Goal: Task Accomplishment & Management: Use online tool/utility

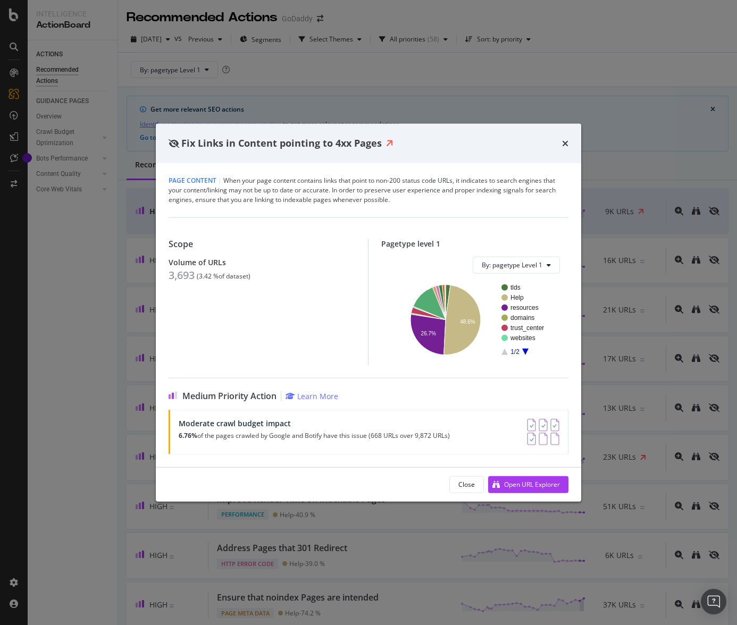
click at [230, 223] on div "Scope Volume of URLs 3,693 ( 3.42 % of dataset ) Pagetype level 1 By: pagetype …" at bounding box center [368, 291] width 400 height 148
click at [431, 300] on icon "A chart." at bounding box center [429, 303] width 32 height 32
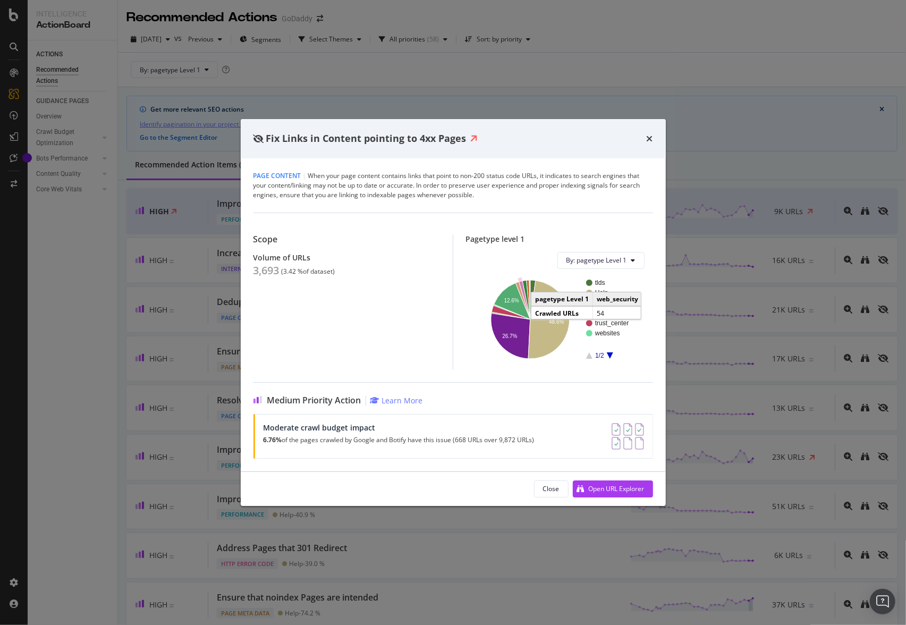
click at [521, 285] on icon "A chart." at bounding box center [524, 300] width 11 height 39
click at [650, 137] on icon "times" at bounding box center [650, 138] width 6 height 9
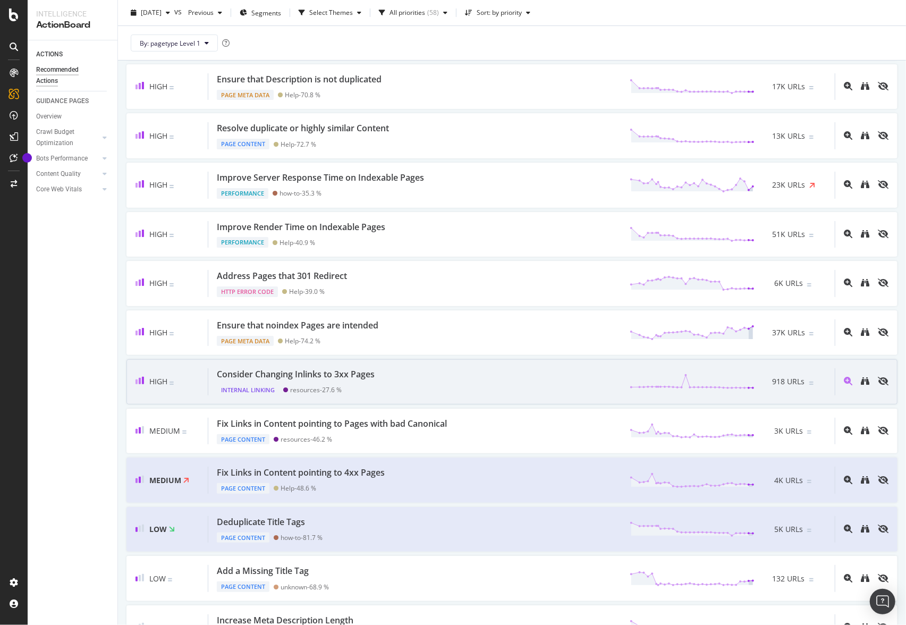
scroll to position [372, 0]
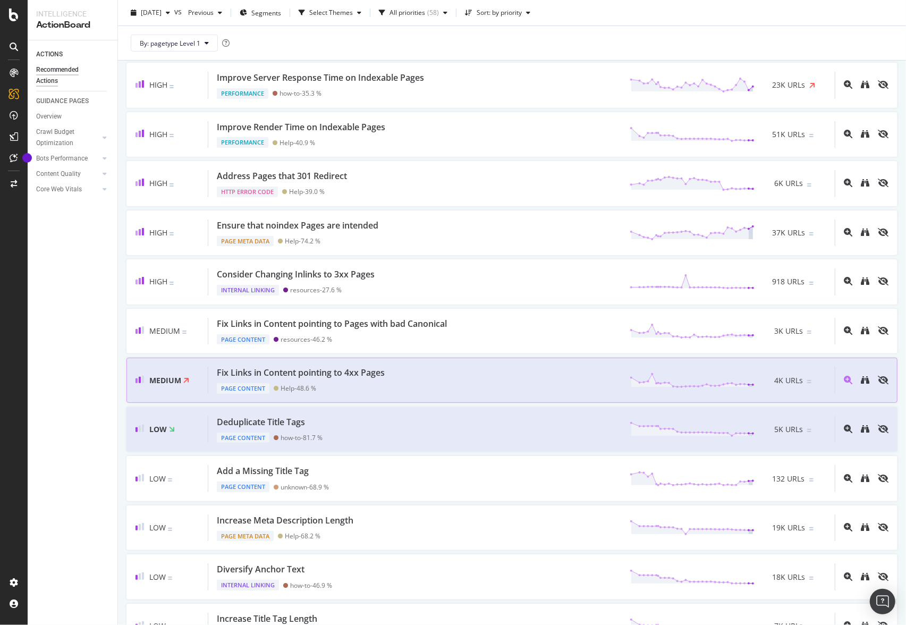
click at [344, 373] on div "Fix Links in Content pointing to 4xx Pages" at bounding box center [301, 373] width 168 height 12
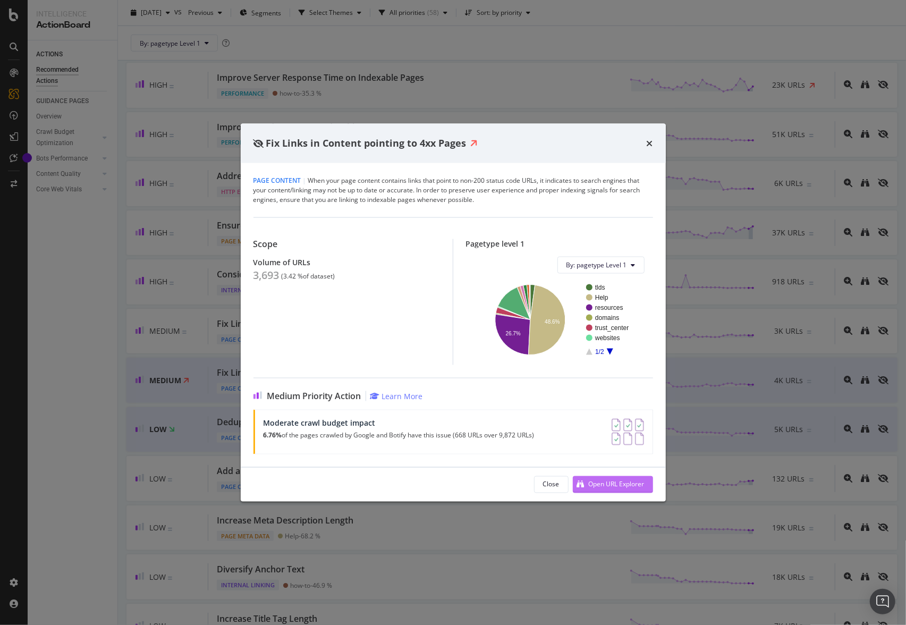
click at [631, 484] on div "Open URL Explorer" at bounding box center [617, 484] width 56 height 9
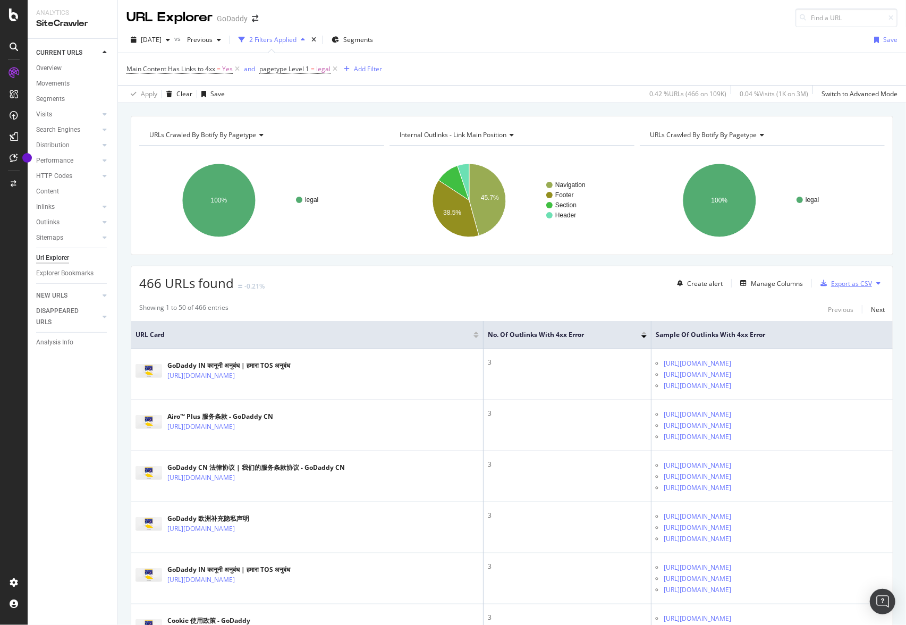
click at [736, 281] on div "Export as CSV" at bounding box center [851, 283] width 41 height 9
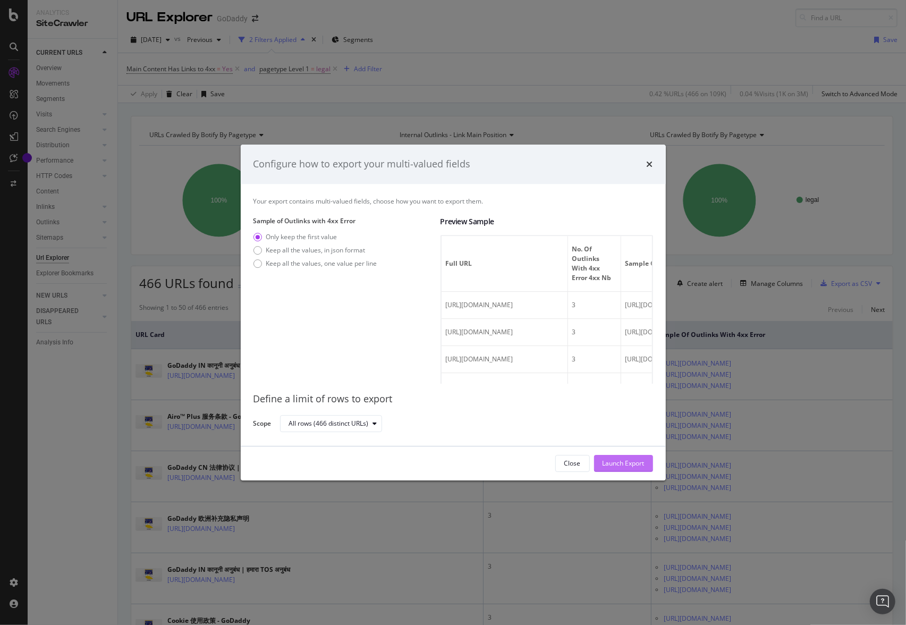
click at [628, 466] on div "Launch Export" at bounding box center [624, 463] width 42 height 9
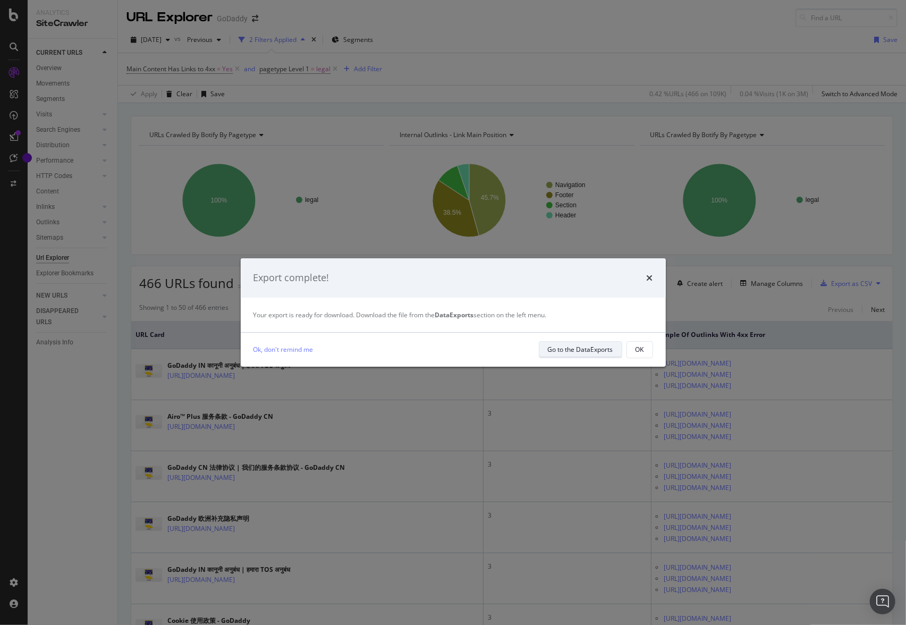
click at [579, 345] on div "Go to the DataExports" at bounding box center [580, 349] width 65 height 9
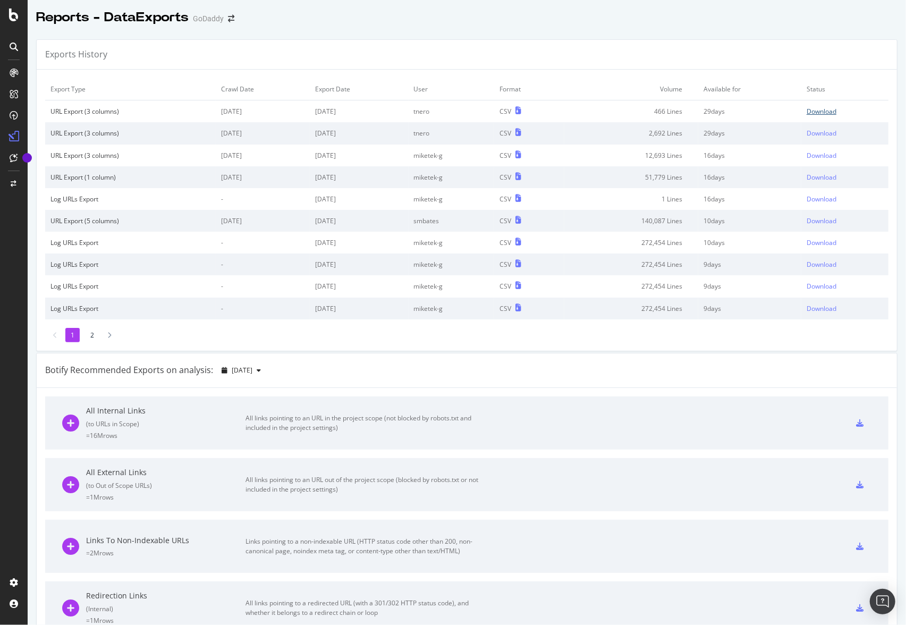
click at [736, 110] on div "Download" at bounding box center [822, 111] width 30 height 9
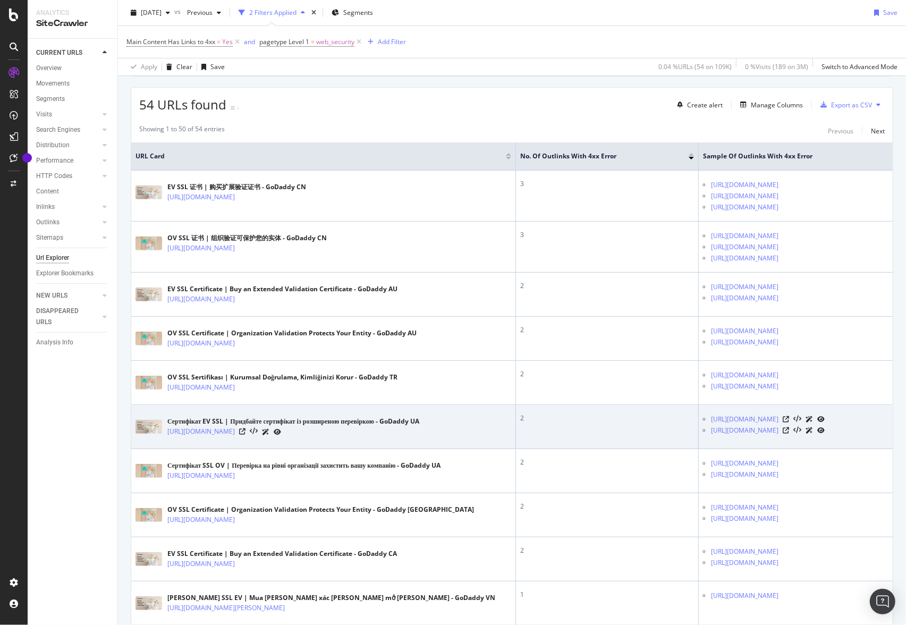
scroll to position [213, 0]
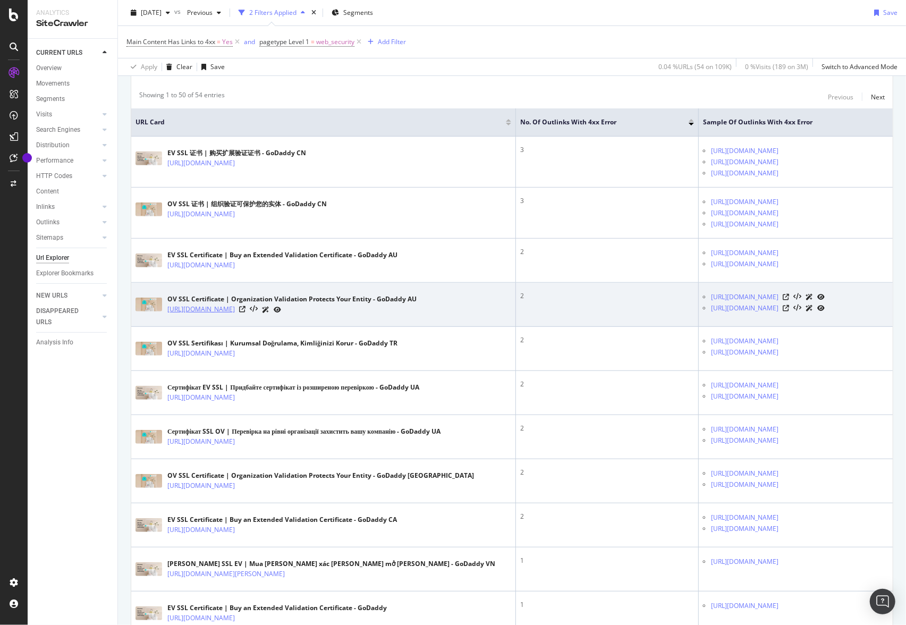
click at [235, 311] on link "https://www.godaddy.com/en-au/web-security/ov-ssl-certificate" at bounding box center [201, 309] width 68 height 11
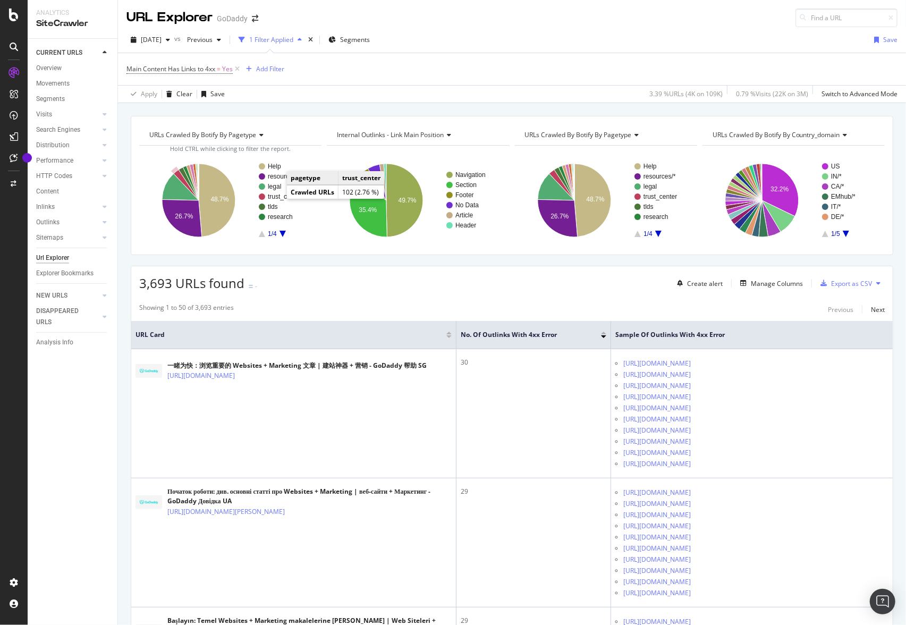
click at [276, 197] on text "trust_center" at bounding box center [284, 196] width 33 height 7
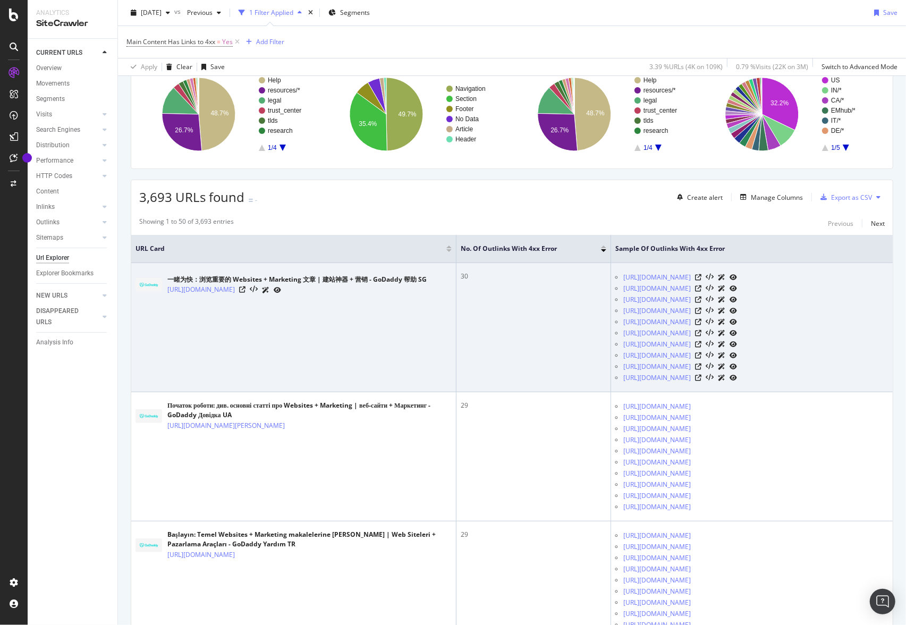
scroll to position [106, 0]
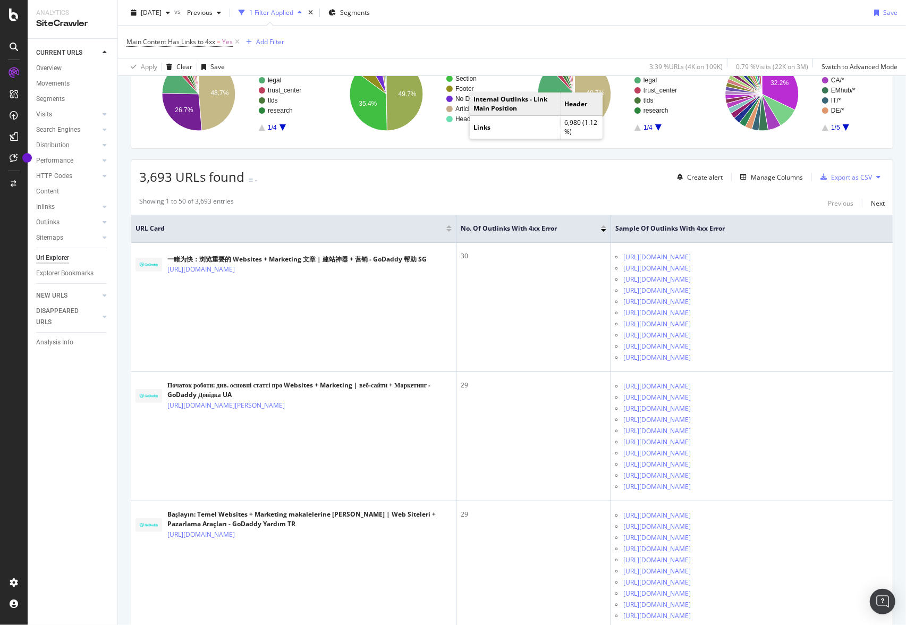
click at [450, 119] on circle "A chart." at bounding box center [449, 119] width 6 height 6
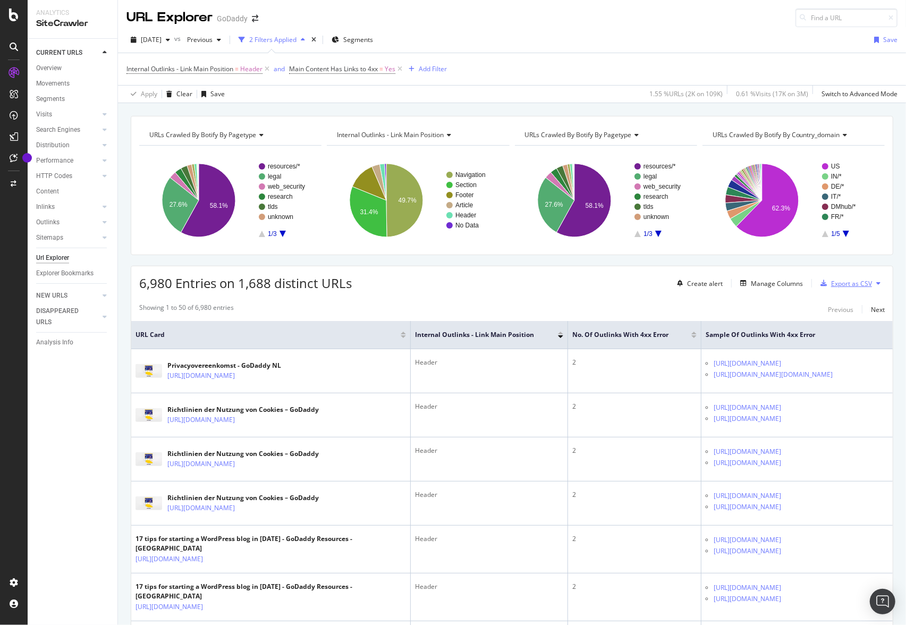
click at [855, 280] on div "Export as CSV" at bounding box center [851, 283] width 41 height 9
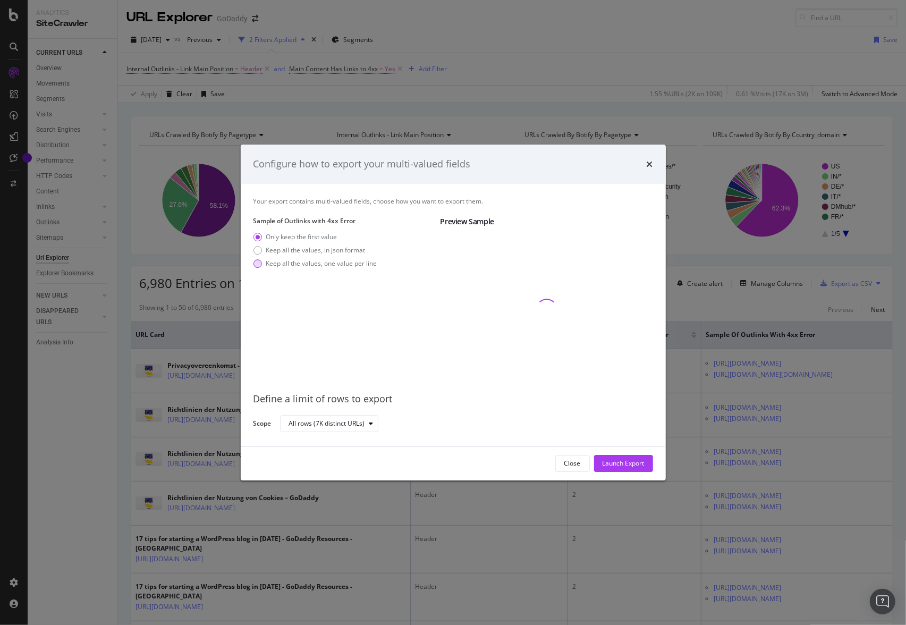
click at [293, 264] on div "Keep all the values, one value per line" at bounding box center [321, 263] width 111 height 9
click at [620, 467] on div "Launch Export" at bounding box center [624, 463] width 42 height 9
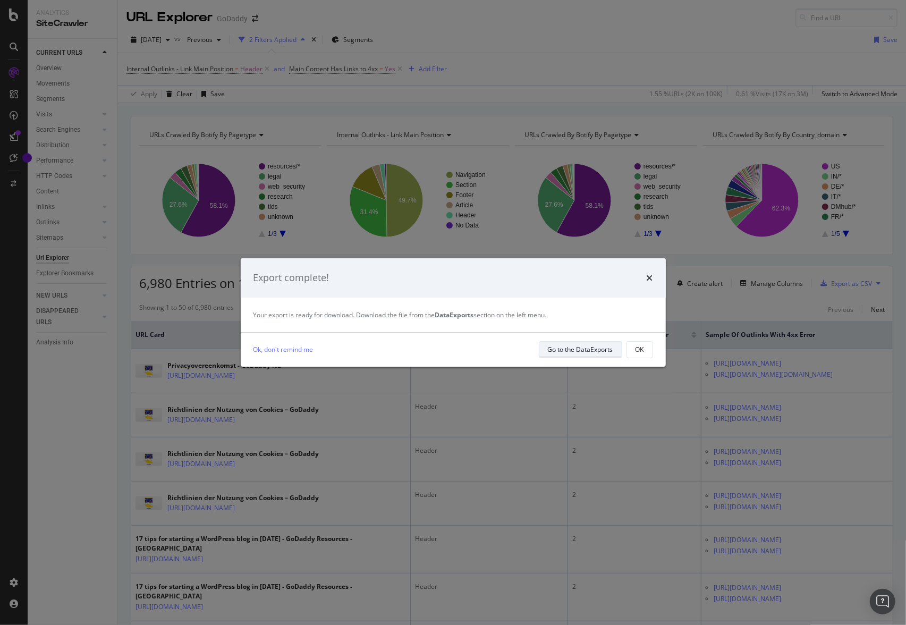
click at [605, 355] on div "Go to the DataExports" at bounding box center [580, 349] width 65 height 15
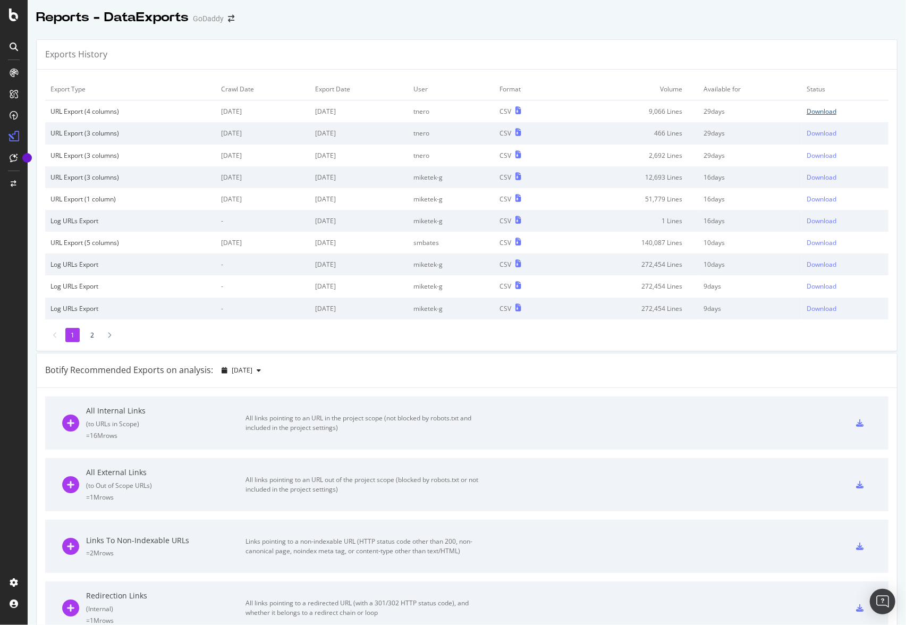
click at [816, 108] on div "Download" at bounding box center [822, 111] width 30 height 9
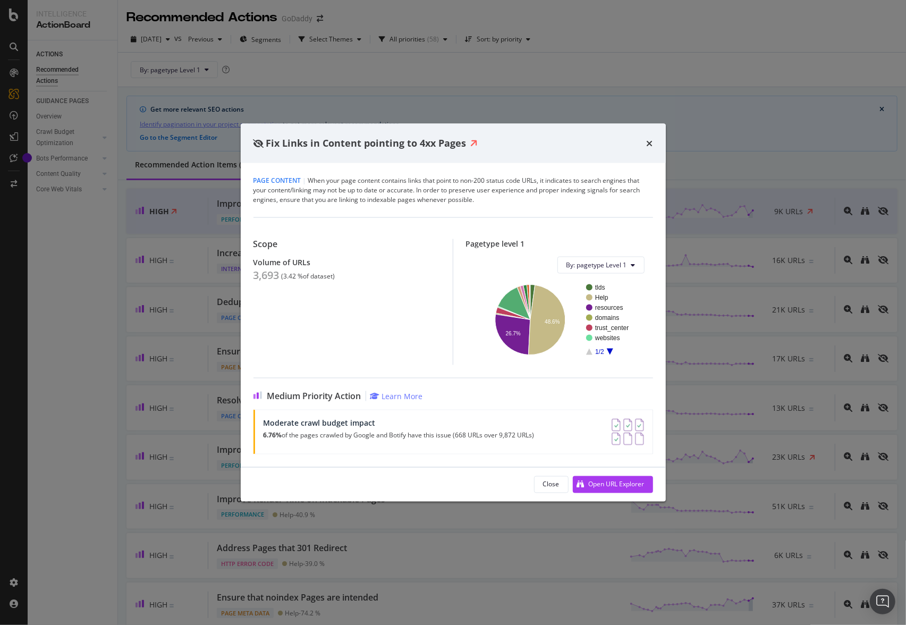
scroll to position [372, 0]
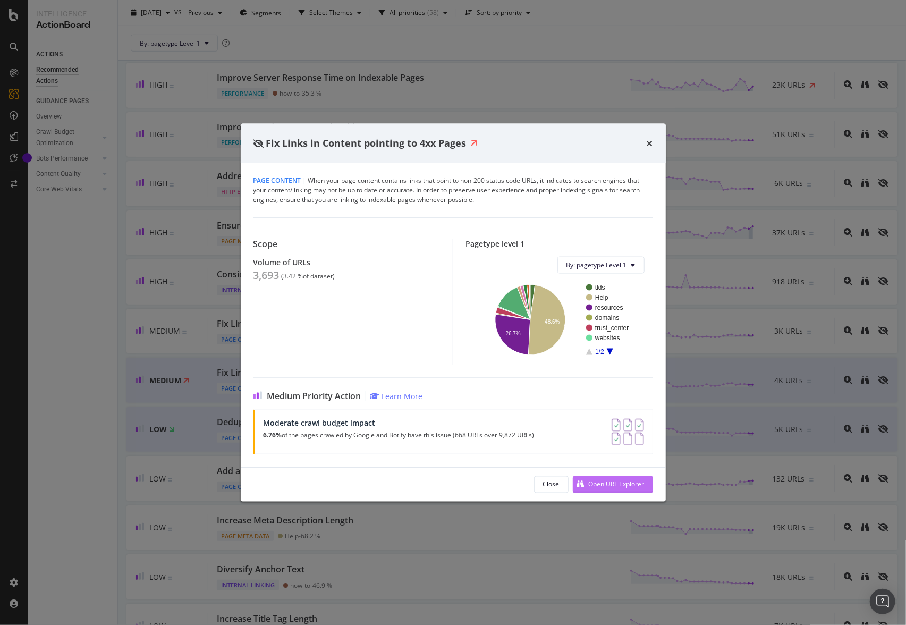
click at [614, 485] on div "Open URL Explorer" at bounding box center [617, 484] width 56 height 9
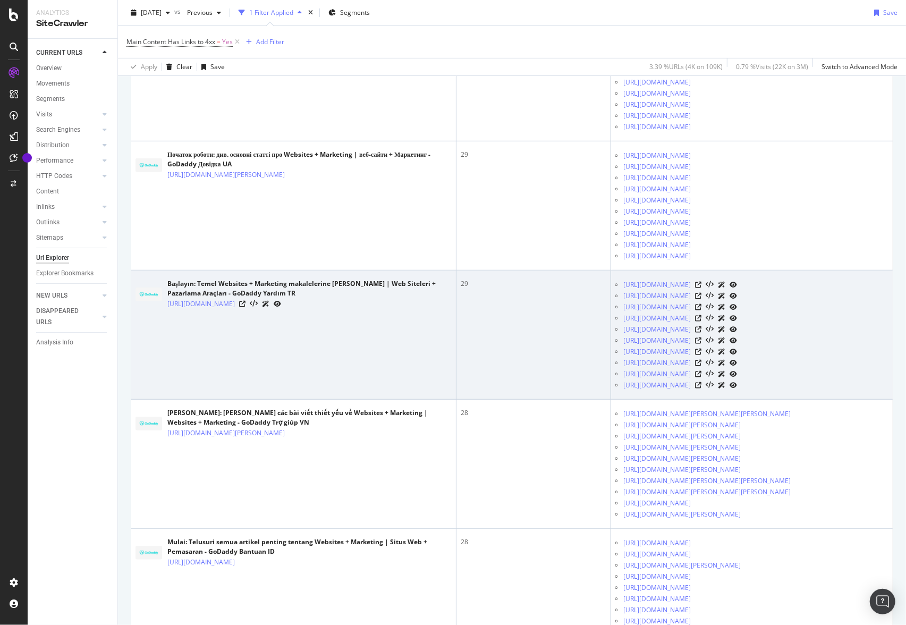
scroll to position [372, 0]
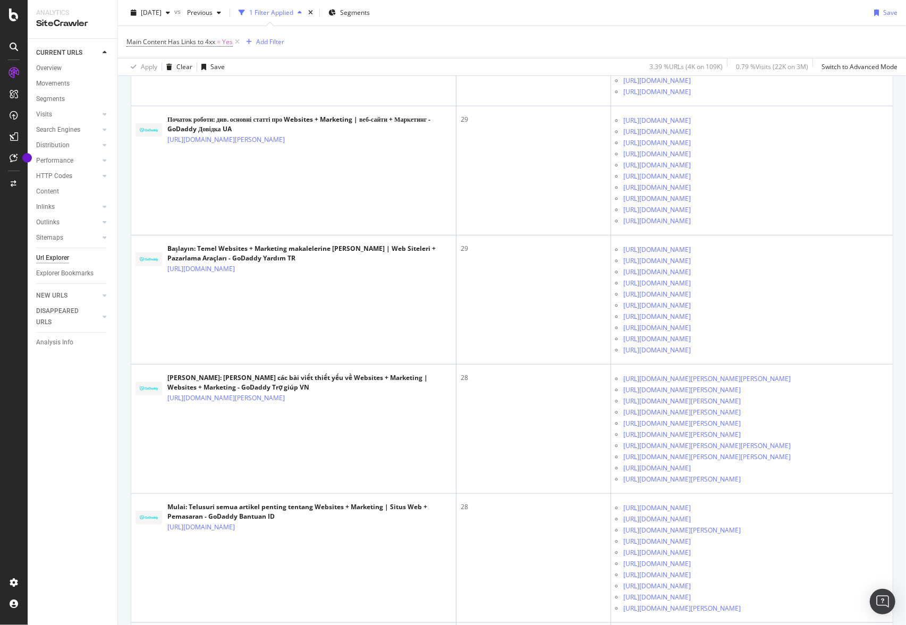
click at [83, 471] on div "CURRENT URLS Overview Movements Segments Visits Analysis Orphan URLs Search Eng…" at bounding box center [73, 332] width 90 height 586
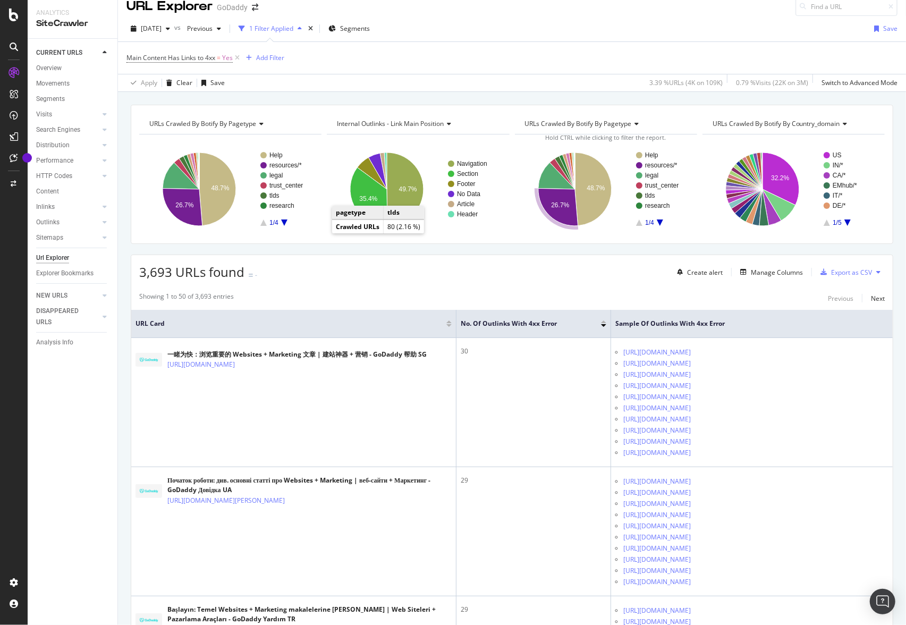
scroll to position [0, 0]
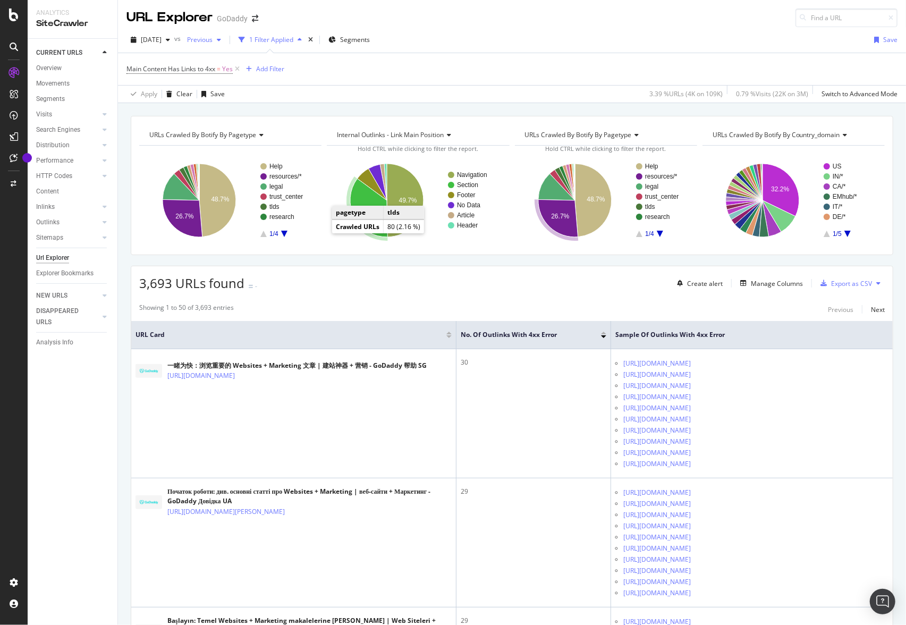
click at [225, 38] on div "button" at bounding box center [219, 40] width 13 height 6
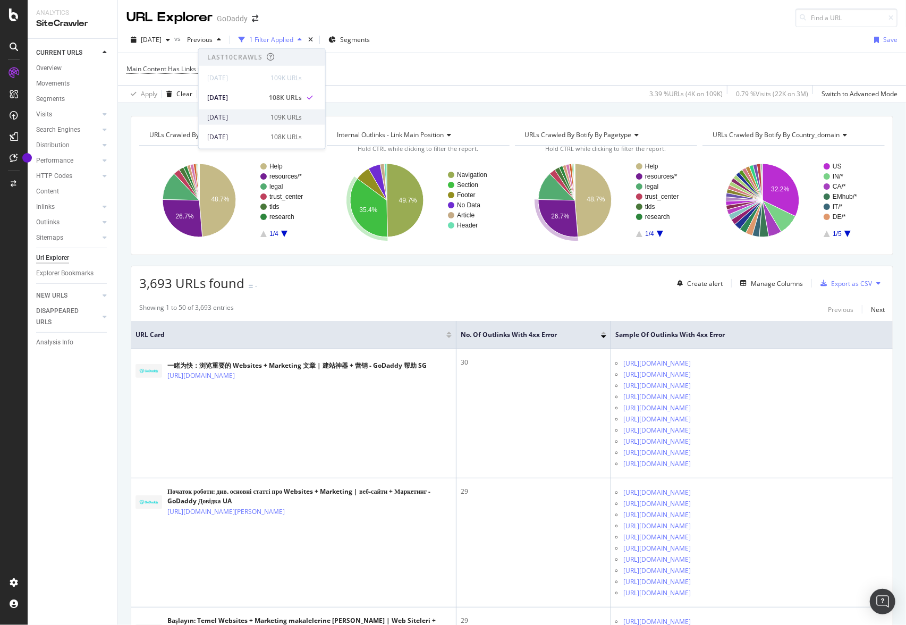
click at [237, 116] on div "[DATE]" at bounding box center [235, 117] width 57 height 10
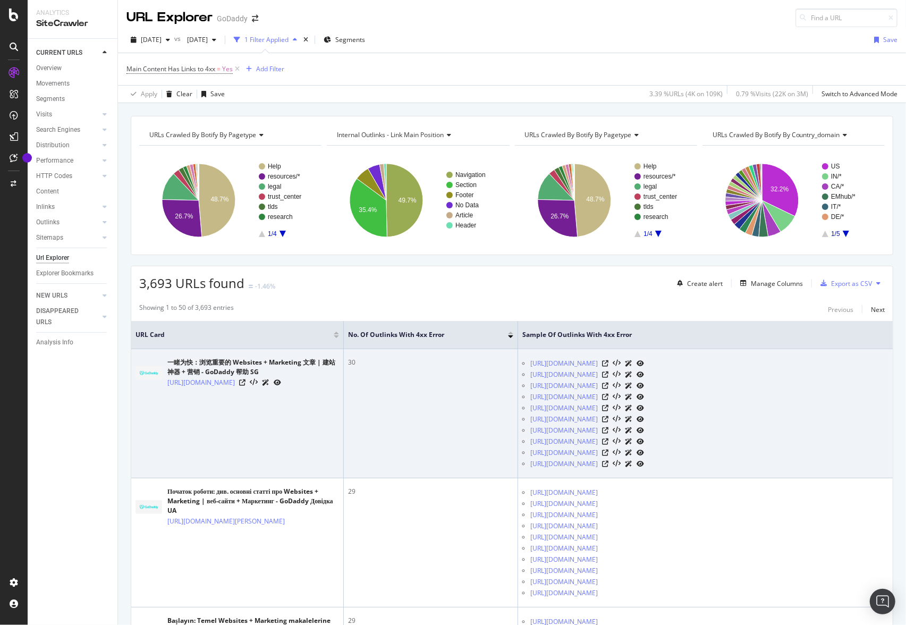
drag, startPoint x: 111, startPoint y: 436, endPoint x: 200, endPoint y: 440, distance: 89.9
click at [111, 436] on div "CURRENT URLS Overview Movements Segments Visits Analysis Orphan URLs Search Eng…" at bounding box center [73, 332] width 90 height 586
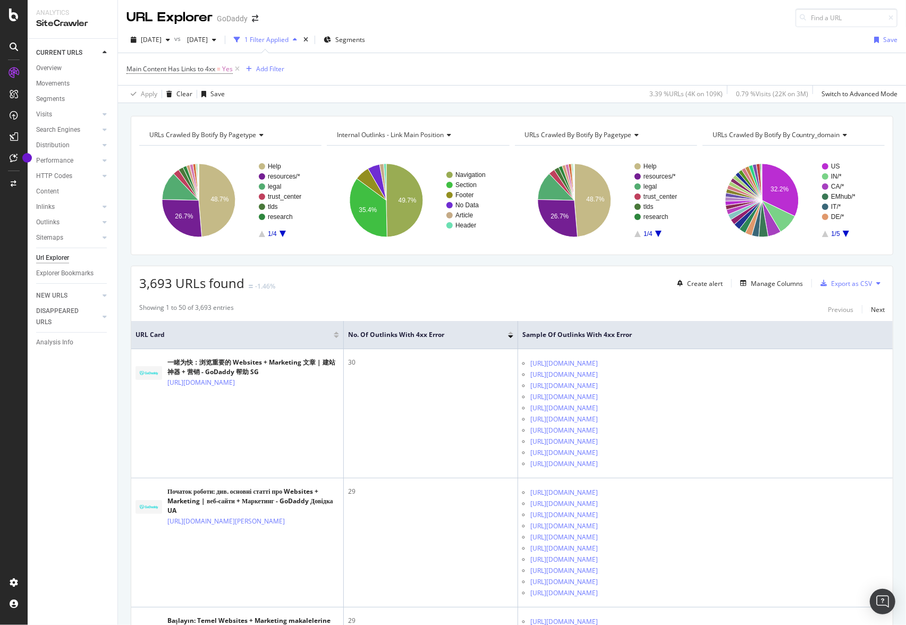
click at [79, 483] on div "CURRENT URLS Overview Movements Segments Visits Analysis Orphan URLs Search Eng…" at bounding box center [73, 332] width 90 height 586
